Goal: Task Accomplishment & Management: Complete application form

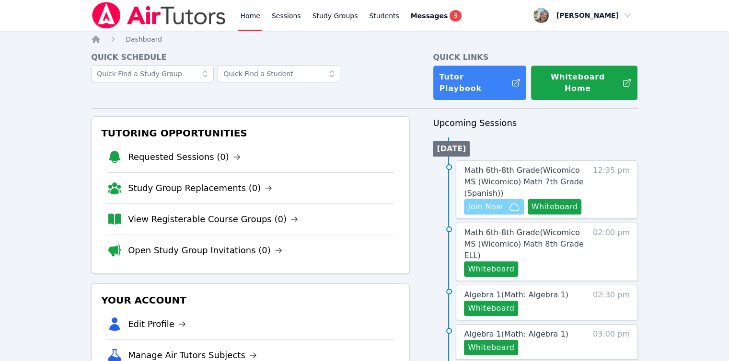
click at [508, 201] on icon "button" at bounding box center [513, 206] width 11 height 11
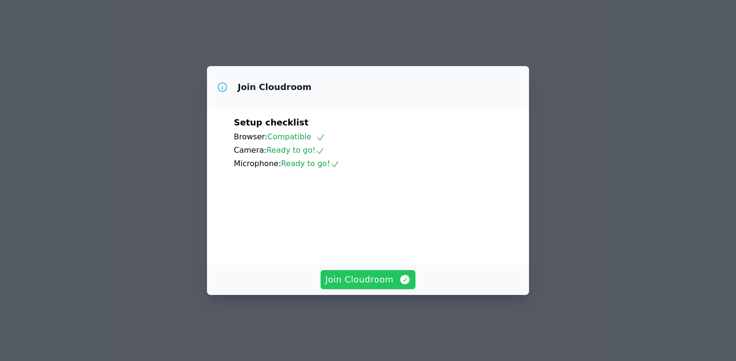
click at [356, 287] on span "Join Cloudroom" at bounding box center [368, 279] width 86 height 13
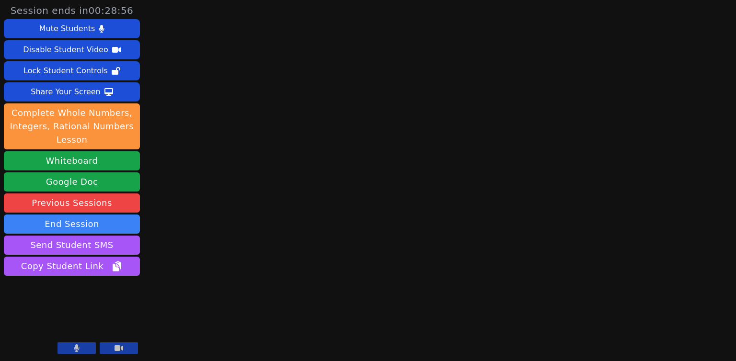
click at [87, 344] on button at bounding box center [76, 348] width 38 height 11
click at [81, 351] on icon at bounding box center [77, 348] width 10 height 8
click at [75, 348] on icon at bounding box center [76, 348] width 5 height 8
click at [75, 348] on icon at bounding box center [77, 348] width 10 height 8
click at [78, 349] on icon at bounding box center [77, 348] width 6 height 8
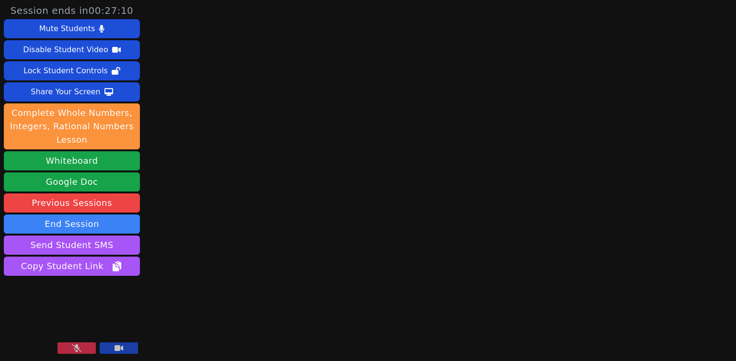
click at [69, 351] on button at bounding box center [76, 348] width 38 height 11
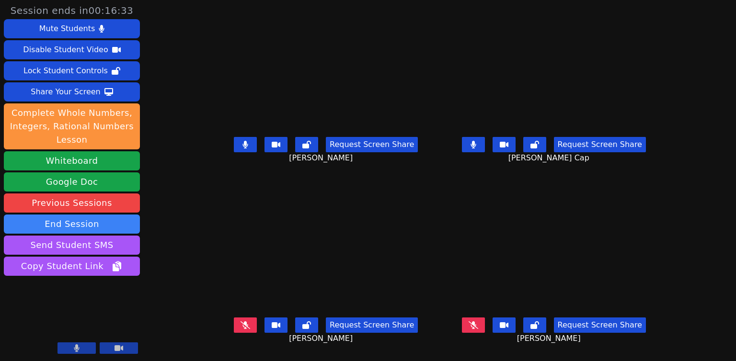
click at [79, 346] on icon at bounding box center [77, 348] width 6 height 8
drag, startPoint x: 80, startPoint y: 342, endPoint x: 80, endPoint y: 351, distance: 9.1
click at [80, 342] on video at bounding box center [72, 319] width 136 height 77
click at [90, 347] on button at bounding box center [76, 348] width 38 height 11
click at [89, 351] on button at bounding box center [76, 348] width 38 height 11
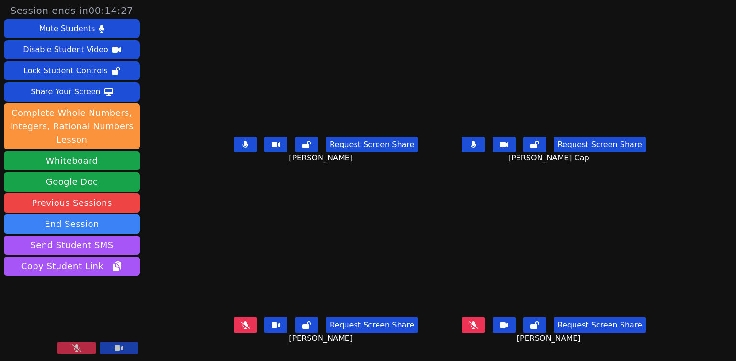
click at [89, 350] on button at bounding box center [76, 348] width 38 height 11
click at [93, 347] on button at bounding box center [76, 348] width 38 height 11
click at [57, 343] on button at bounding box center [76, 348] width 38 height 11
click at [83, 353] on button at bounding box center [76, 348] width 38 height 11
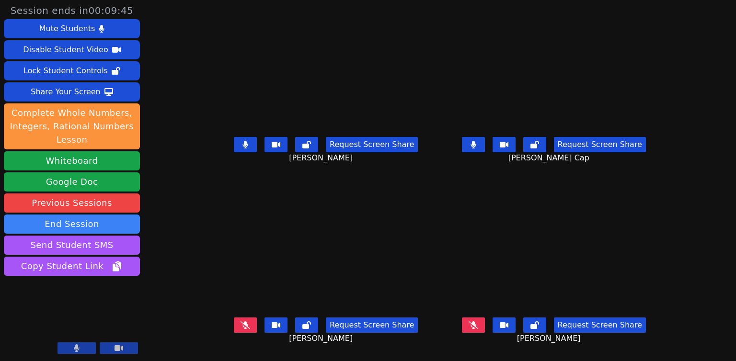
click at [73, 310] on video at bounding box center [72, 319] width 136 height 77
click at [84, 351] on button at bounding box center [76, 348] width 38 height 11
click at [86, 348] on button at bounding box center [76, 348] width 38 height 11
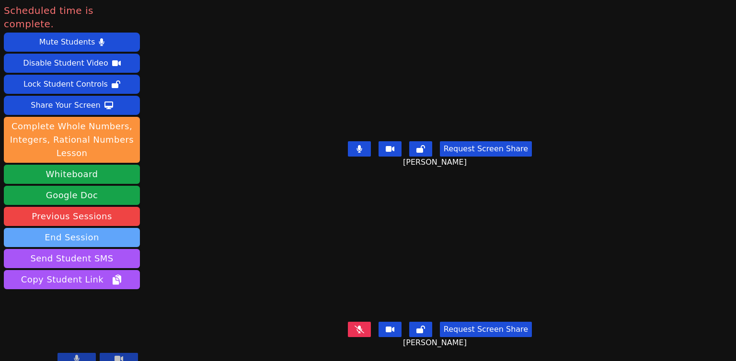
click at [103, 228] on button "End Session" at bounding box center [72, 237] width 136 height 19
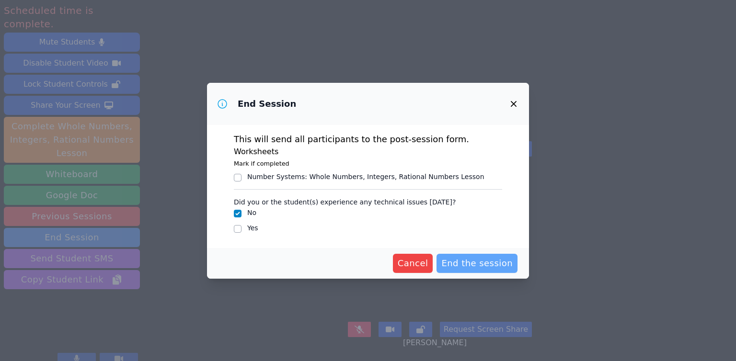
click at [462, 256] on button "End the session" at bounding box center [476, 263] width 81 height 19
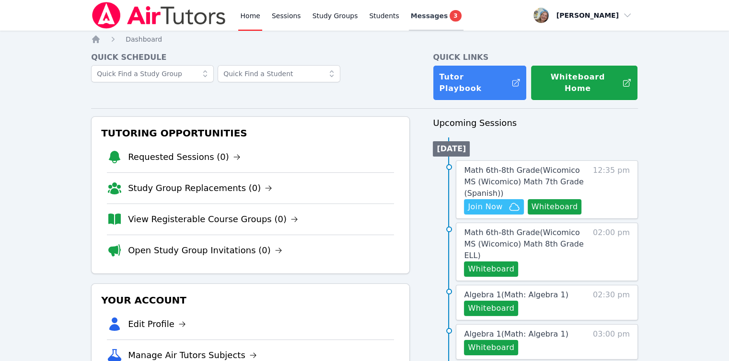
click at [422, 14] on span "Messages" at bounding box center [429, 16] width 37 height 10
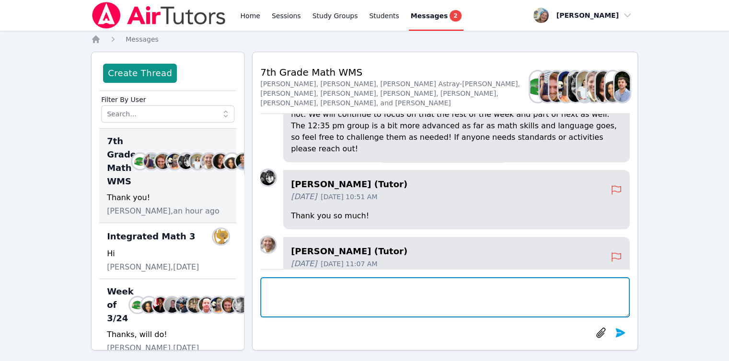
scroll to position [-452, 0]
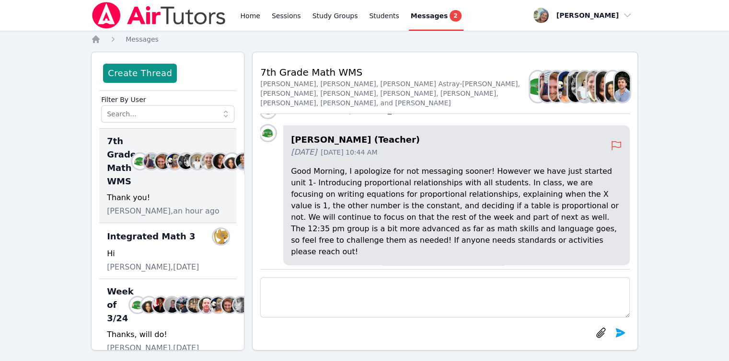
click at [235, 11] on div "Home Sessions Study Groups Students Messages 2" at bounding box center [277, 15] width 372 height 31
click at [248, 18] on link "Home" at bounding box center [249, 15] width 23 height 31
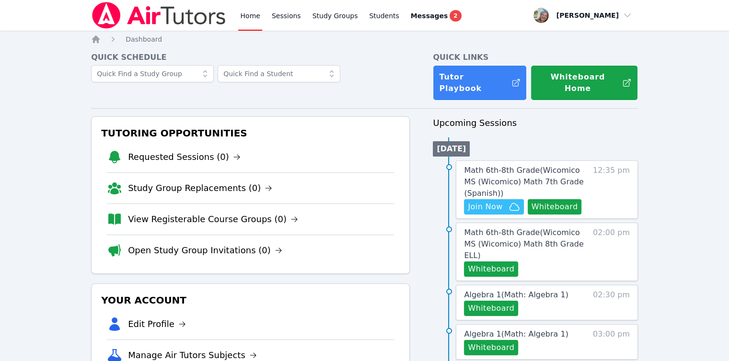
click at [246, 19] on link "Home" at bounding box center [249, 15] width 23 height 31
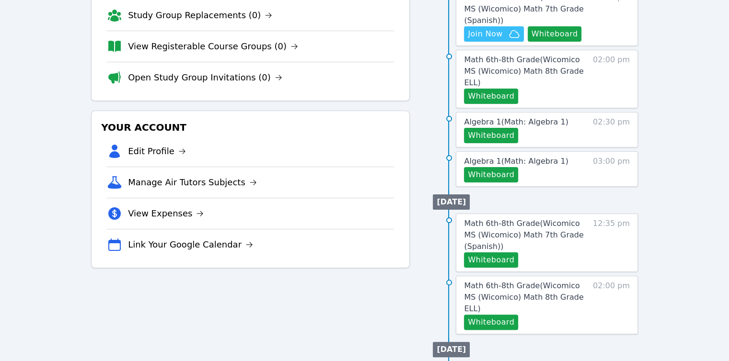
scroll to position [240, 0]
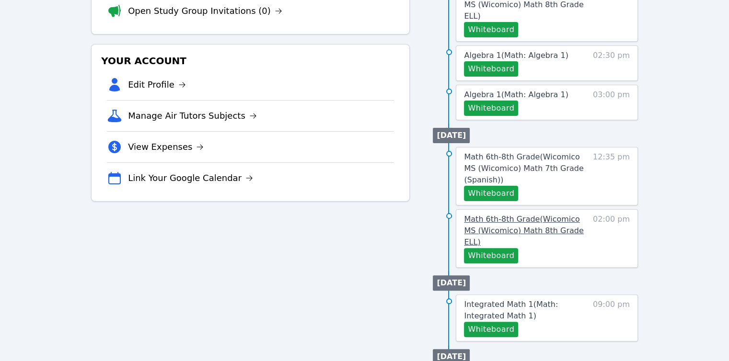
click at [500, 215] on span "Math 6th-8th Grade ( Wicomico MS (Wicomico) Math 8th Grade ELL )" at bounding box center [523, 231] width 119 height 32
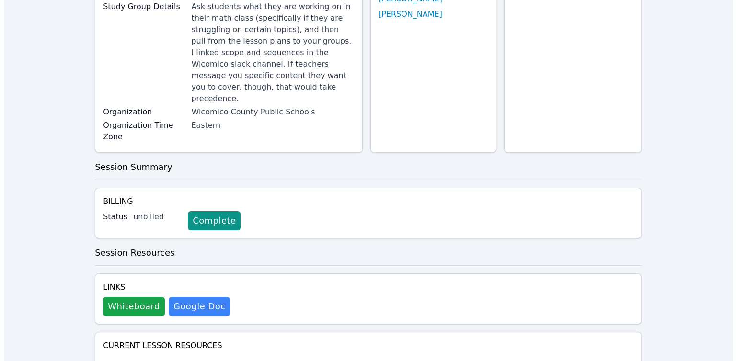
scroll to position [192, 0]
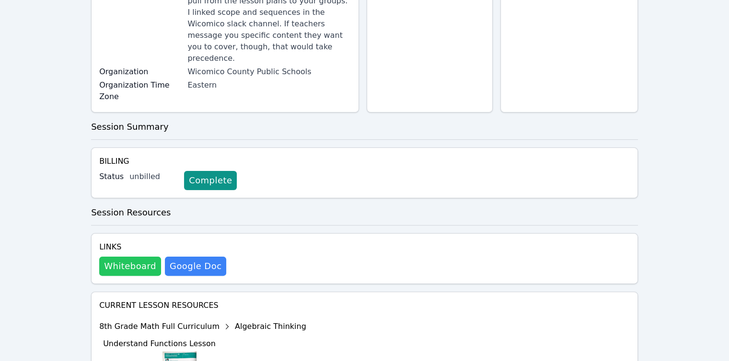
click at [134, 257] on button "Whiteboard" at bounding box center [130, 266] width 62 height 19
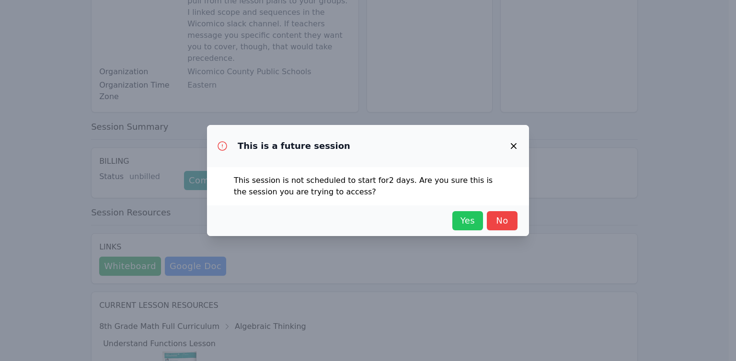
click at [470, 224] on span "Yes" at bounding box center [467, 220] width 21 height 13
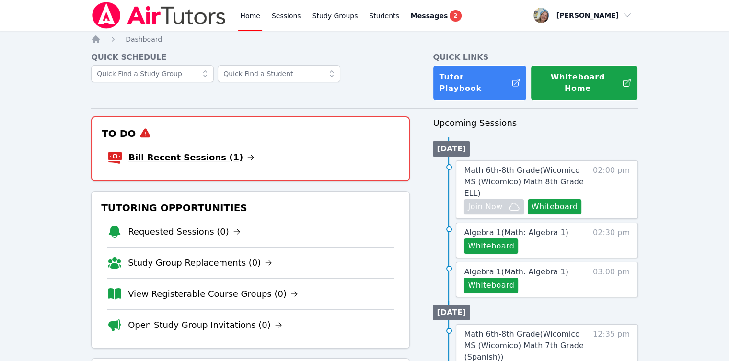
click at [192, 151] on link "Bill Recent Sessions (1)" at bounding box center [191, 157] width 126 height 13
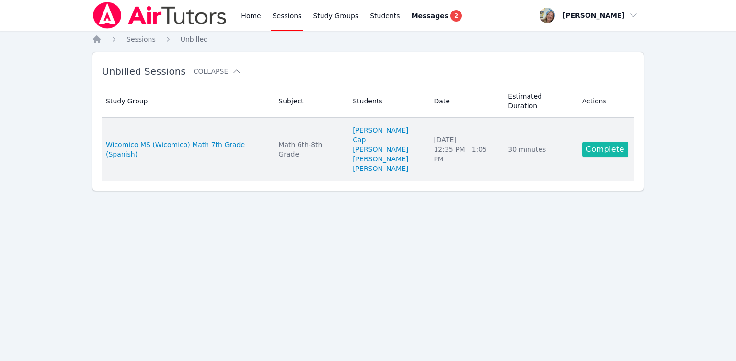
click at [592, 142] on link "Complete" at bounding box center [605, 149] width 46 height 15
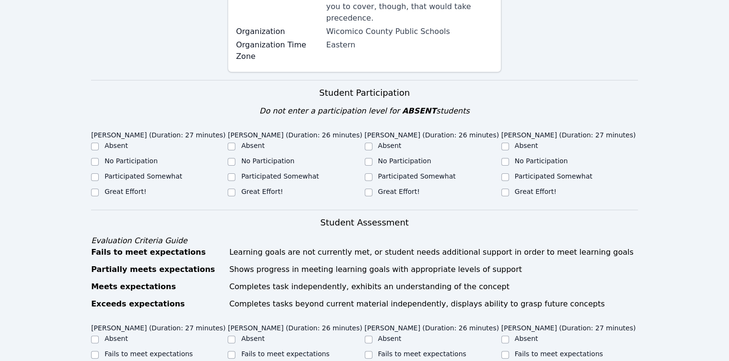
scroll to position [287, 0]
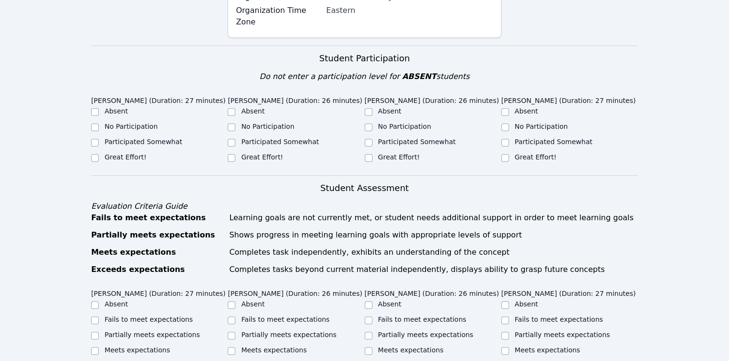
click at [128, 123] on label "No Participation" at bounding box center [130, 127] width 53 height 8
click at [99, 124] on input "No Participation" at bounding box center [95, 128] width 8 height 8
checkbox input "true"
click at [265, 153] on label "Great Effort!" at bounding box center [262, 157] width 42 height 8
click at [235, 154] on input "Great Effort!" at bounding box center [232, 158] width 8 height 8
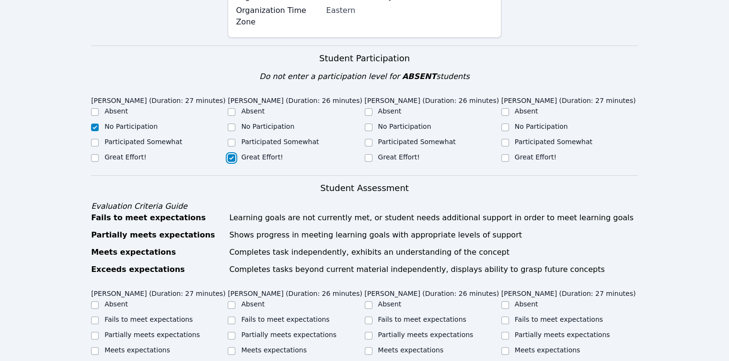
checkbox input "true"
click at [169, 138] on label "Participated Somewhat" at bounding box center [143, 142] width 78 height 8
click at [99, 139] on input "Participated Somewhat" at bounding box center [95, 143] width 8 height 8
checkbox input "true"
checkbox input "false"
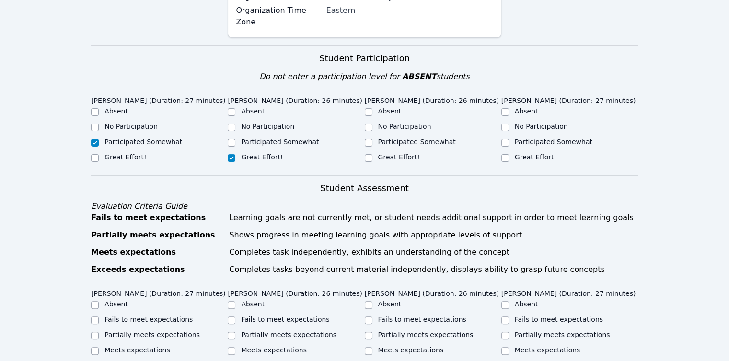
click at [385, 123] on label "No Participation" at bounding box center [404, 127] width 53 height 8
click at [372, 124] on input "No Participation" at bounding box center [369, 128] width 8 height 8
checkbox input "true"
click at [531, 138] on label "Participated Somewhat" at bounding box center [554, 142] width 78 height 8
click at [509, 139] on input "Participated Somewhat" at bounding box center [505, 143] width 8 height 8
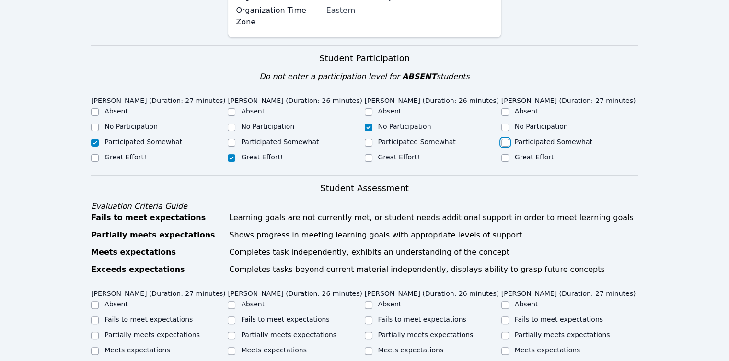
checkbox input "true"
click at [531, 153] on label "Great Effort!" at bounding box center [536, 157] width 42 height 8
click at [509, 154] on input "Great Effort!" at bounding box center [505, 158] width 8 height 8
checkbox input "true"
checkbox input "false"
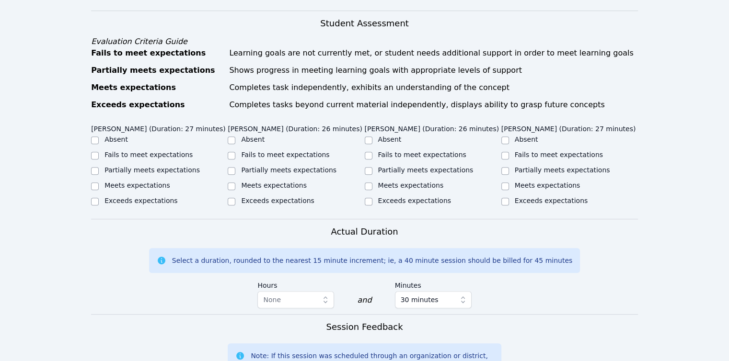
scroll to position [479, 0]
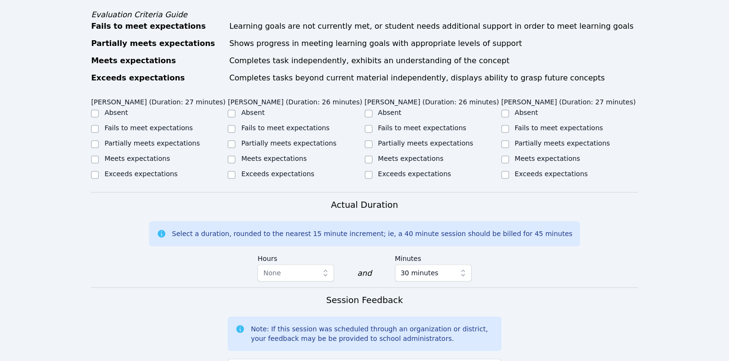
click at [138, 124] on label "Fails to meet expectations" at bounding box center [148, 128] width 88 height 8
click at [99, 125] on input "Fails to meet expectations" at bounding box center [95, 129] width 8 height 8
checkbox input "true"
click at [259, 139] on label "Partially meets expectations" at bounding box center [288, 143] width 95 height 8
click at [235, 140] on input "Partially meets expectations" at bounding box center [232, 144] width 8 height 8
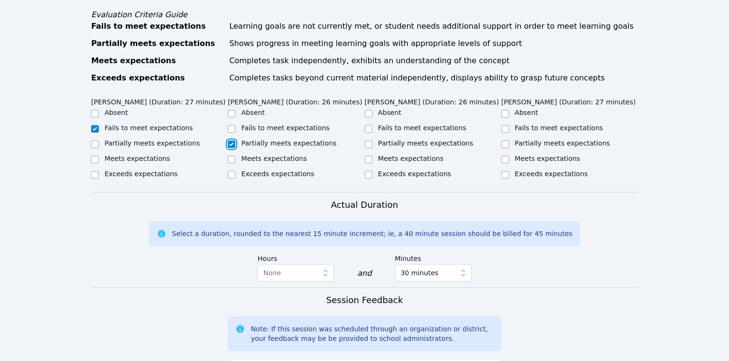
checkbox input "true"
click at [374, 138] on div "Partially meets expectations" at bounding box center [433, 143] width 137 height 11
drag, startPoint x: 537, startPoint y: 121, endPoint x: 446, endPoint y: 117, distance: 90.7
click at [536, 139] on label "Partially meets expectations" at bounding box center [562, 143] width 95 height 8
click at [509, 140] on input "Partially meets expectations" at bounding box center [505, 144] width 8 height 8
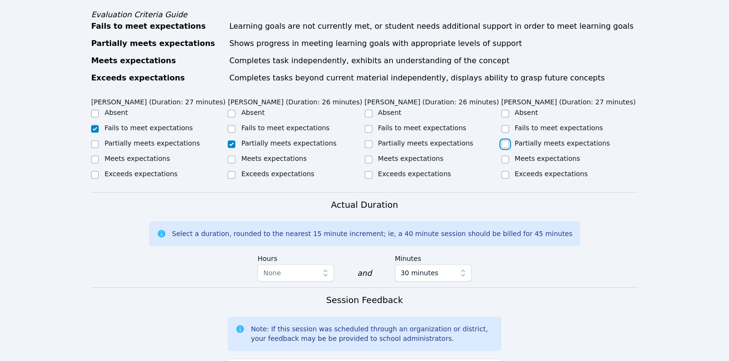
checkbox input "true"
click at [382, 139] on label "Partially meets expectations" at bounding box center [425, 143] width 95 height 8
click at [372, 140] on input "Partially meets expectations" at bounding box center [369, 144] width 8 height 8
checkbox input "true"
click at [521, 170] on label "Exceeds expectations" at bounding box center [551, 174] width 73 height 8
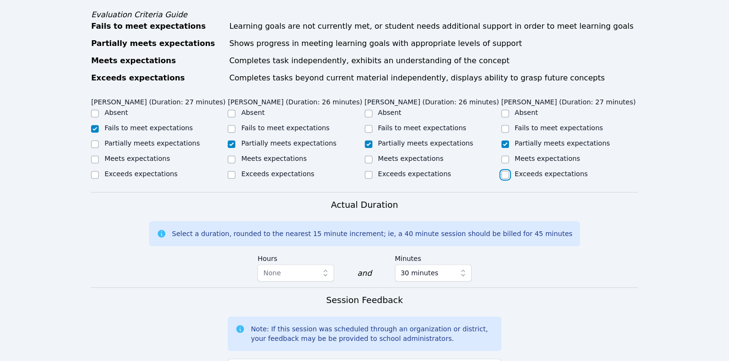
click at [509, 171] on input "Exceeds expectations" at bounding box center [505, 175] width 8 height 8
checkbox input "true"
checkbox input "false"
click at [515, 155] on label "Meets expectations" at bounding box center [548, 159] width 66 height 8
click at [509, 156] on input "Meets expectations" at bounding box center [505, 160] width 8 height 8
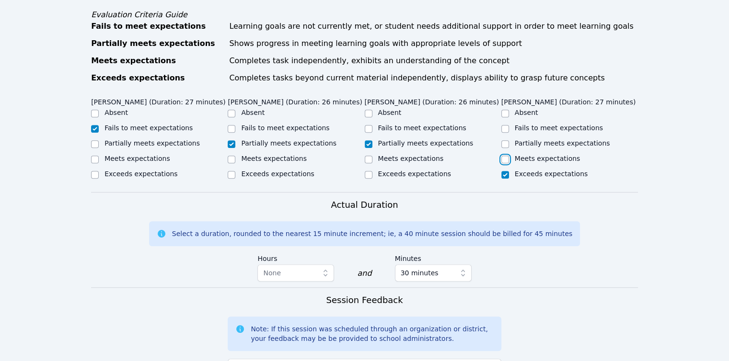
checkbox input "true"
checkbox input "false"
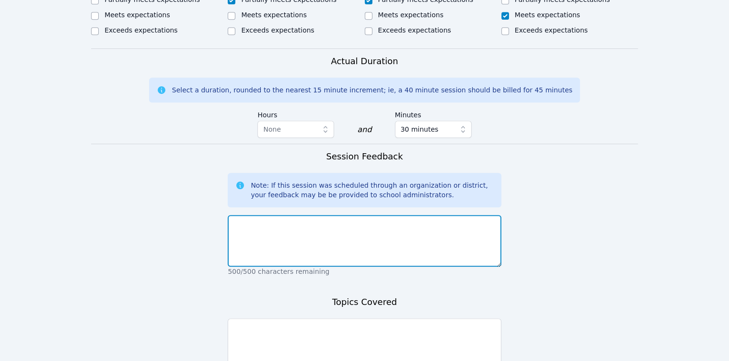
click at [310, 228] on textarea at bounding box center [364, 241] width 273 height 52
click at [275, 215] on textarea "Mario did not participate today. Dulce and Alison" at bounding box center [364, 241] width 273 height 52
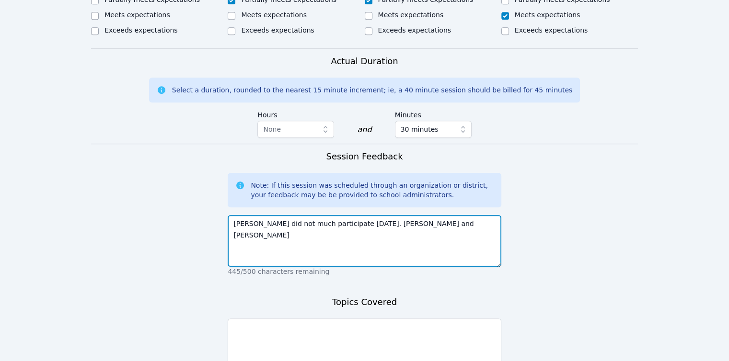
click at [345, 215] on textarea "Mario did not much participate today. Dulce and Alison" at bounding box center [364, 241] width 273 height 52
click at [485, 215] on textarea "Mario did not much participate today. and Alexis did not at all. Dulce and Alis…" at bounding box center [364, 241] width 273 height 52
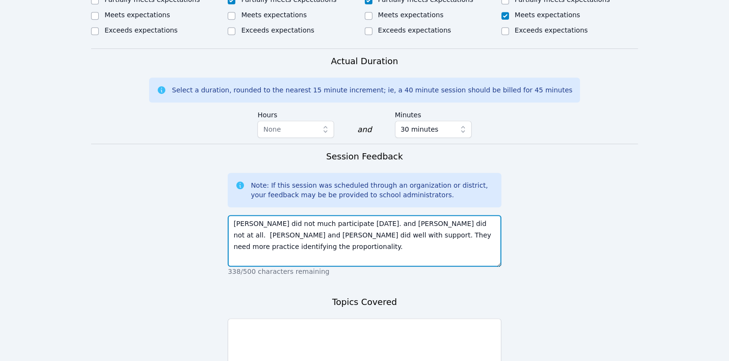
drag, startPoint x: 406, startPoint y: 213, endPoint x: 451, endPoint y: 211, distance: 45.1
click at [451, 215] on textarea "Mario did not much participate today. and Alexis did not at all. Dulce and Alis…" at bounding box center [364, 241] width 273 height 52
type textarea "Mario did not much participate today. and Alexis did not at all. Dulce and Alis…"
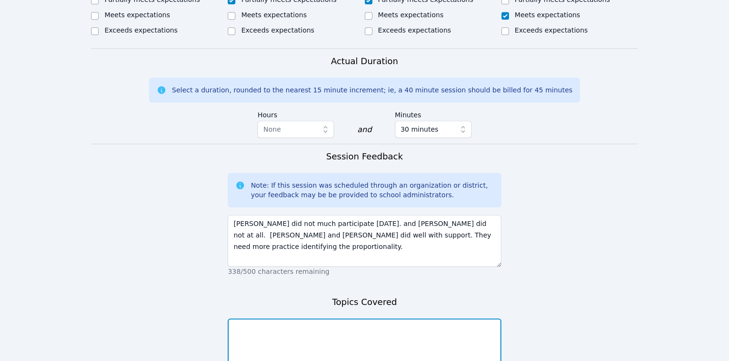
click at [360, 319] on textarea at bounding box center [364, 345] width 273 height 52
paste textarea "proportionality"
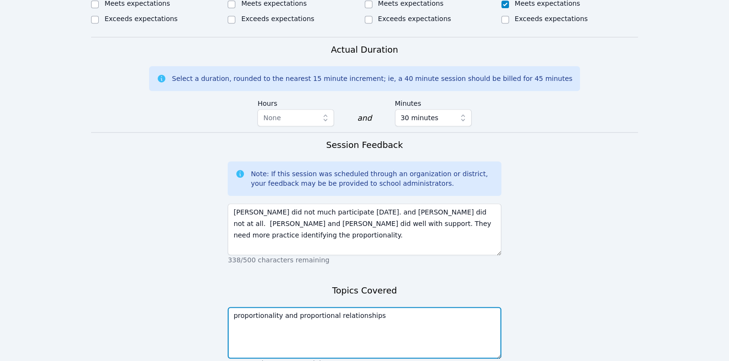
scroll to position [697, 0]
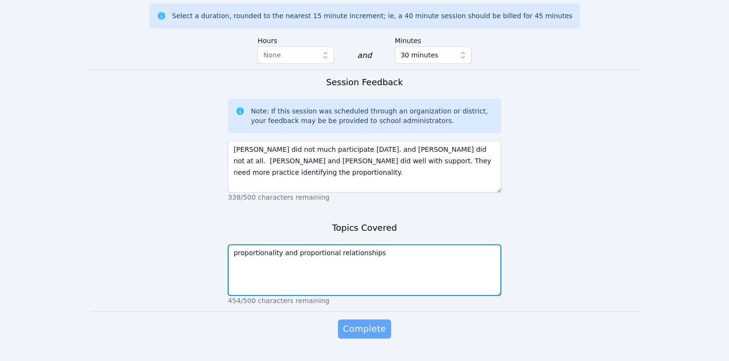
type textarea "proportionality and proportional relationships"
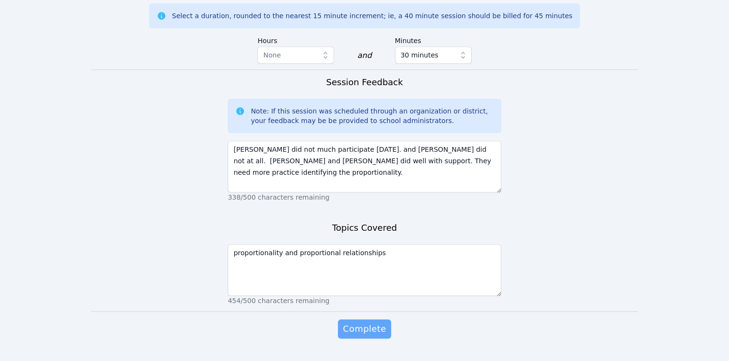
click at [377, 322] on span "Complete" at bounding box center [364, 328] width 43 height 13
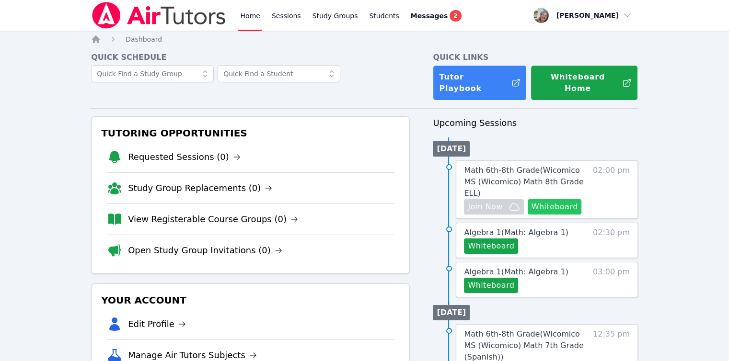
click at [553, 199] on button "Whiteboard" at bounding box center [555, 206] width 54 height 15
